Goal: Navigation & Orientation: Find specific page/section

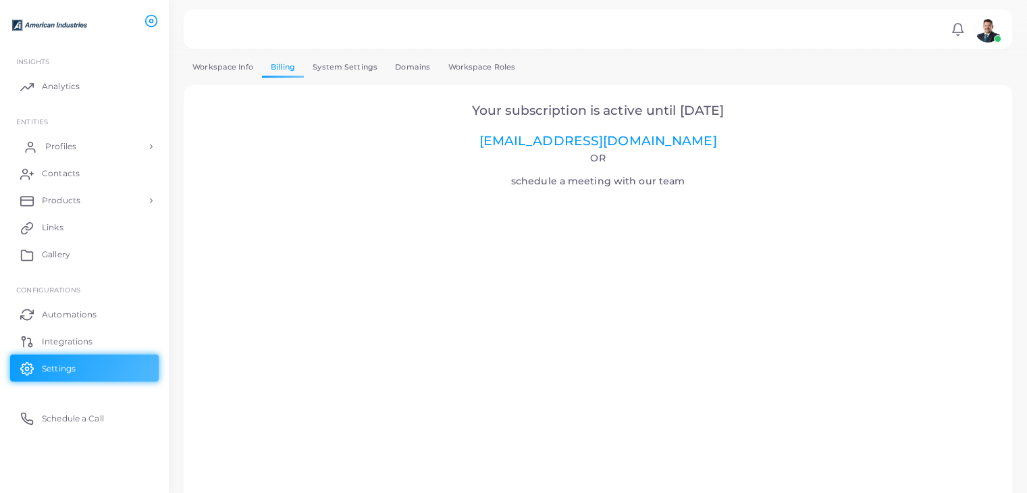
click at [77, 144] on link "Profiles" at bounding box center [84, 146] width 149 height 27
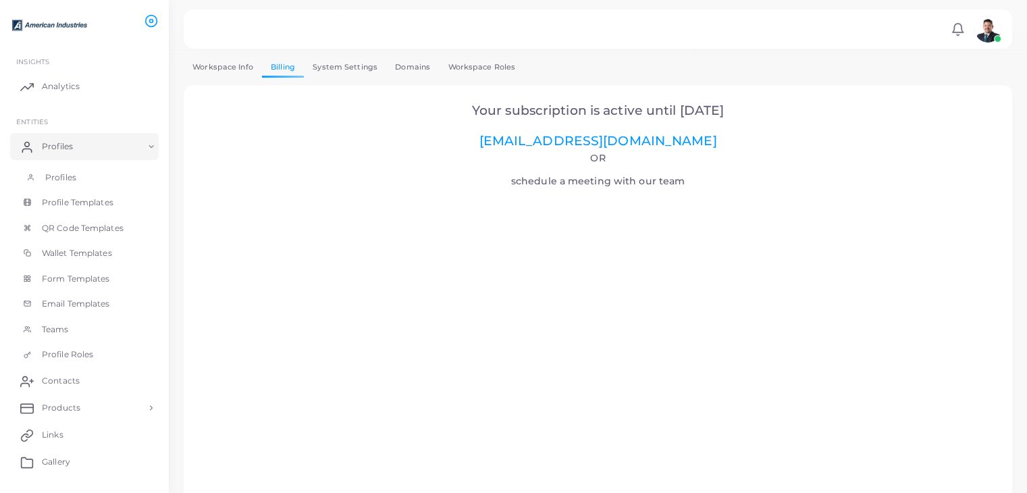
click at [65, 176] on span "Profiles" at bounding box center [60, 178] width 31 height 12
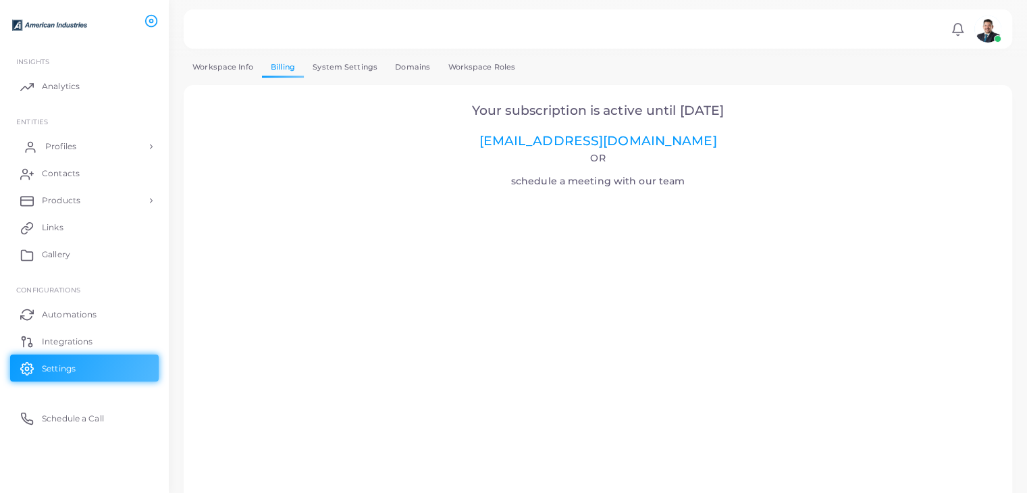
click at [155, 145] on link "Profiles" at bounding box center [84, 146] width 149 height 27
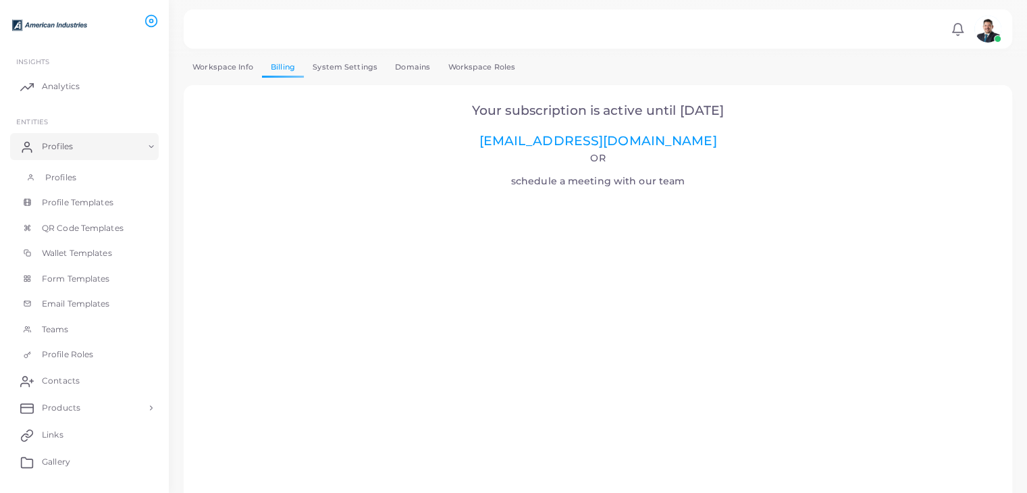
click at [57, 180] on span "Profiles" at bounding box center [60, 178] width 31 height 12
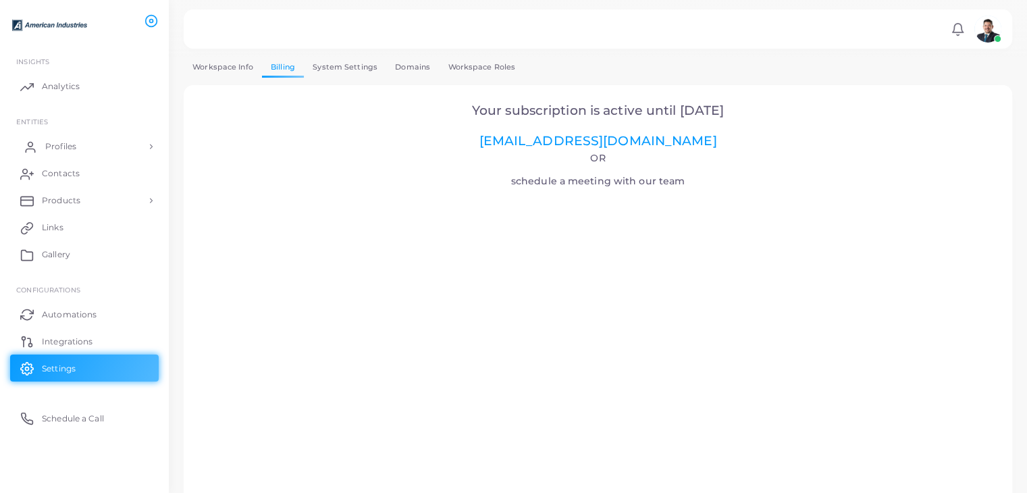
click at [65, 149] on span "Profiles" at bounding box center [60, 146] width 31 height 12
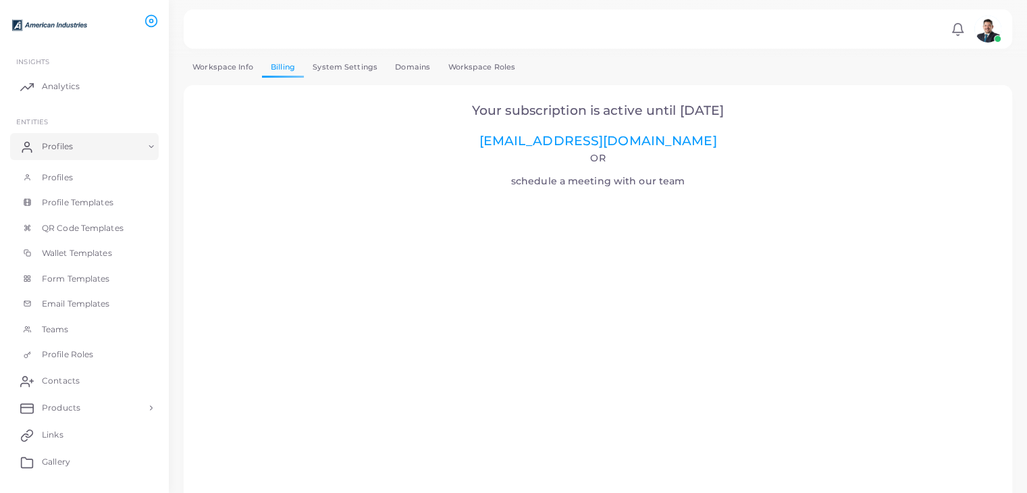
click at [239, 65] on link "Workspace Info" at bounding box center [223, 67] width 78 height 20
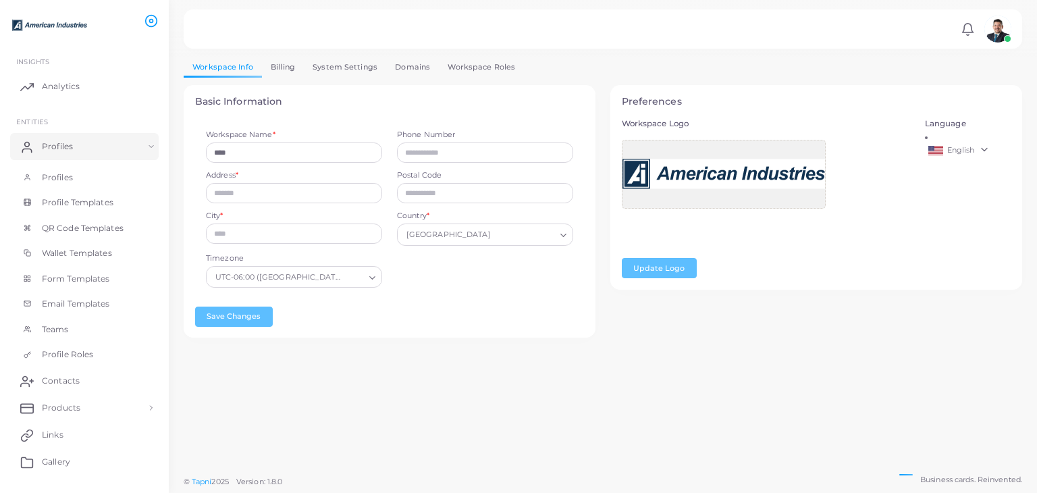
click at [332, 69] on link "System Settings" at bounding box center [345, 67] width 82 height 20
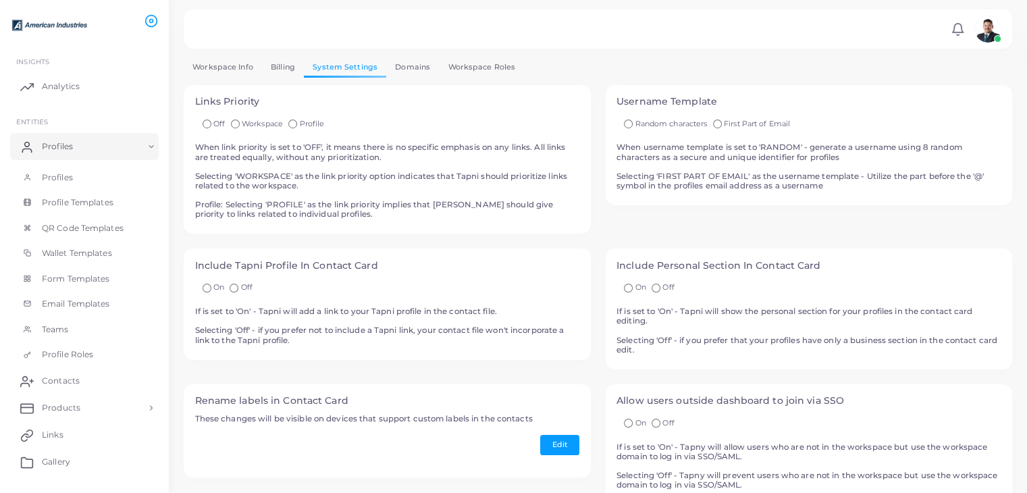
click at [408, 72] on link "Domains" at bounding box center [412, 67] width 53 height 20
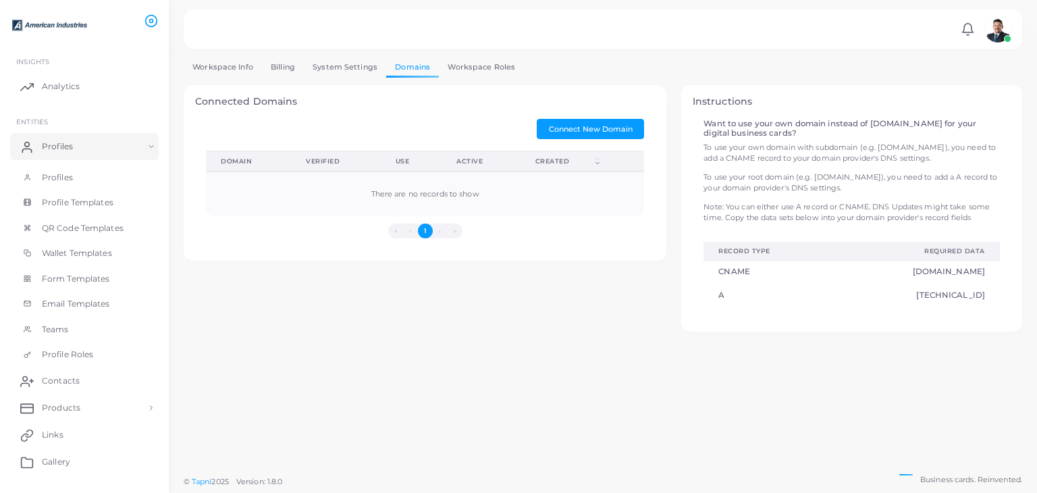
click at [473, 76] on link "Workspace Roles" at bounding box center [481, 67] width 85 height 20
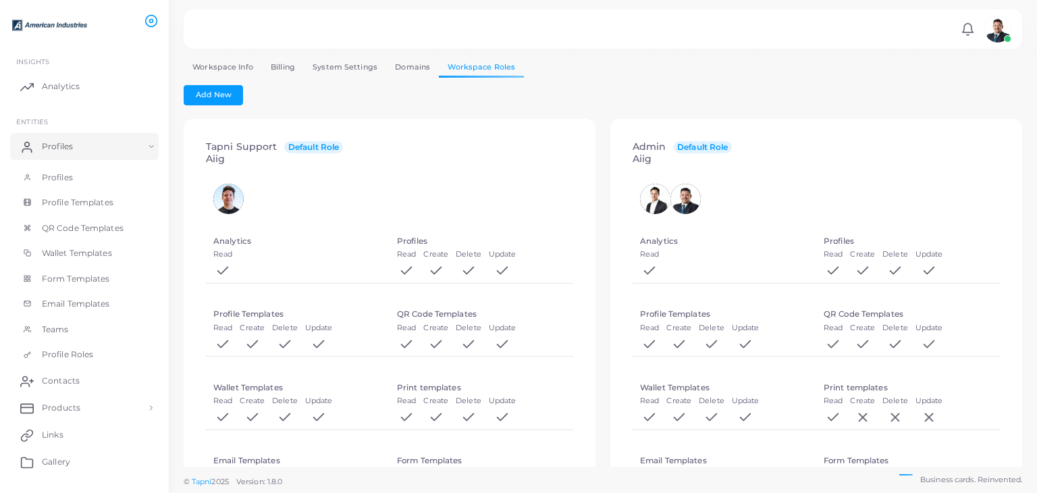
click at [238, 68] on link "Workspace Info" at bounding box center [223, 67] width 78 height 20
